Goal: Task Accomplishment & Management: Use online tool/utility

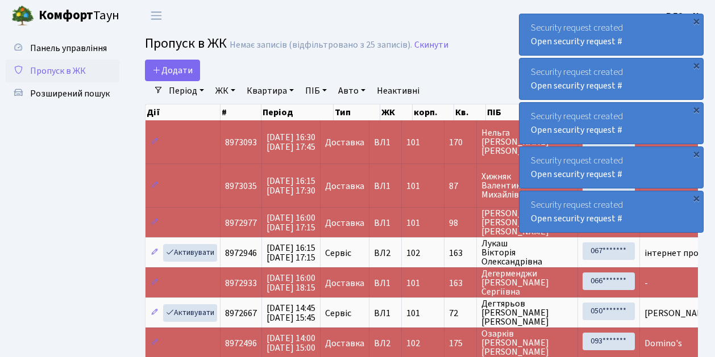
select select "25"
click at [164, 70] on span "Додати" at bounding box center [172, 70] width 40 height 12
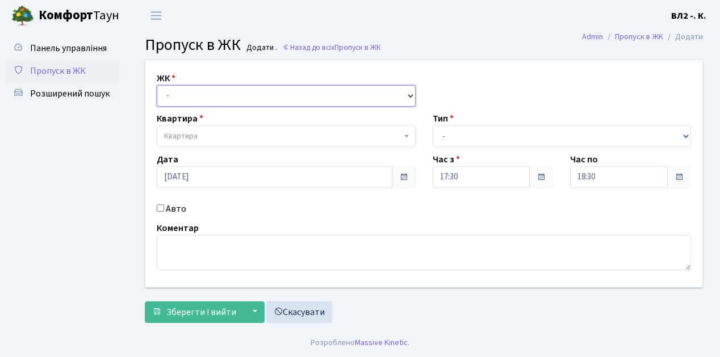
click at [205, 93] on select "- [STREET_ADDRESS][PERSON_NAME]" at bounding box center [286, 96] width 259 height 22
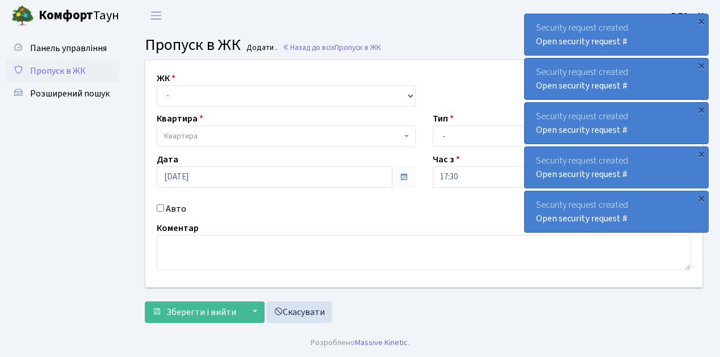
click at [73, 72] on span "Пропуск в ЖК" at bounding box center [58, 71] width 56 height 12
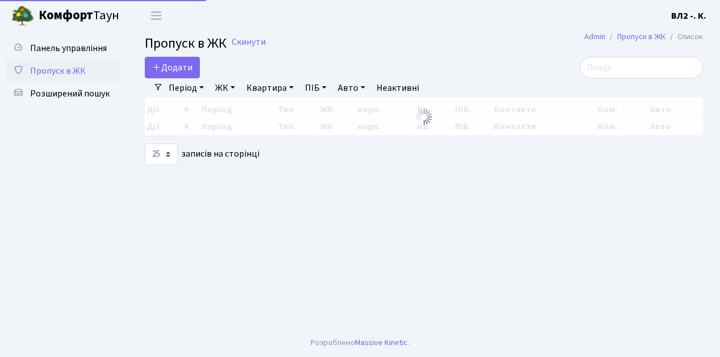
select select "25"
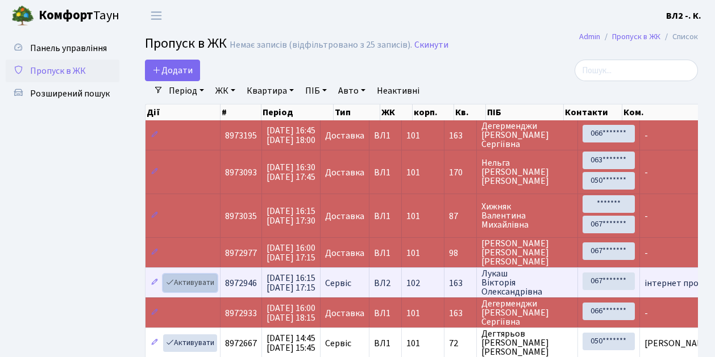
click at [203, 282] on link "Активувати" at bounding box center [190, 283] width 54 height 18
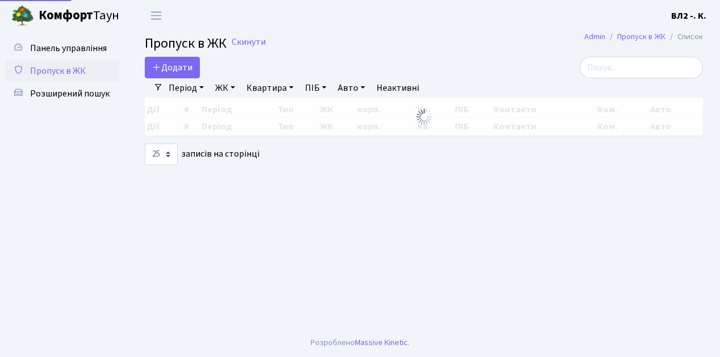
select select "25"
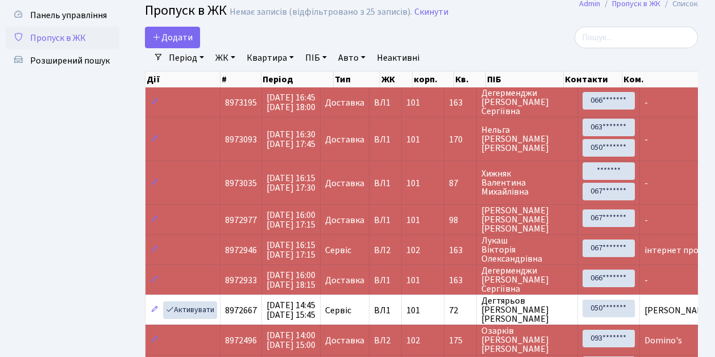
scroll to position [46, 0]
